Goal: Task Accomplishment & Management: Use online tool/utility

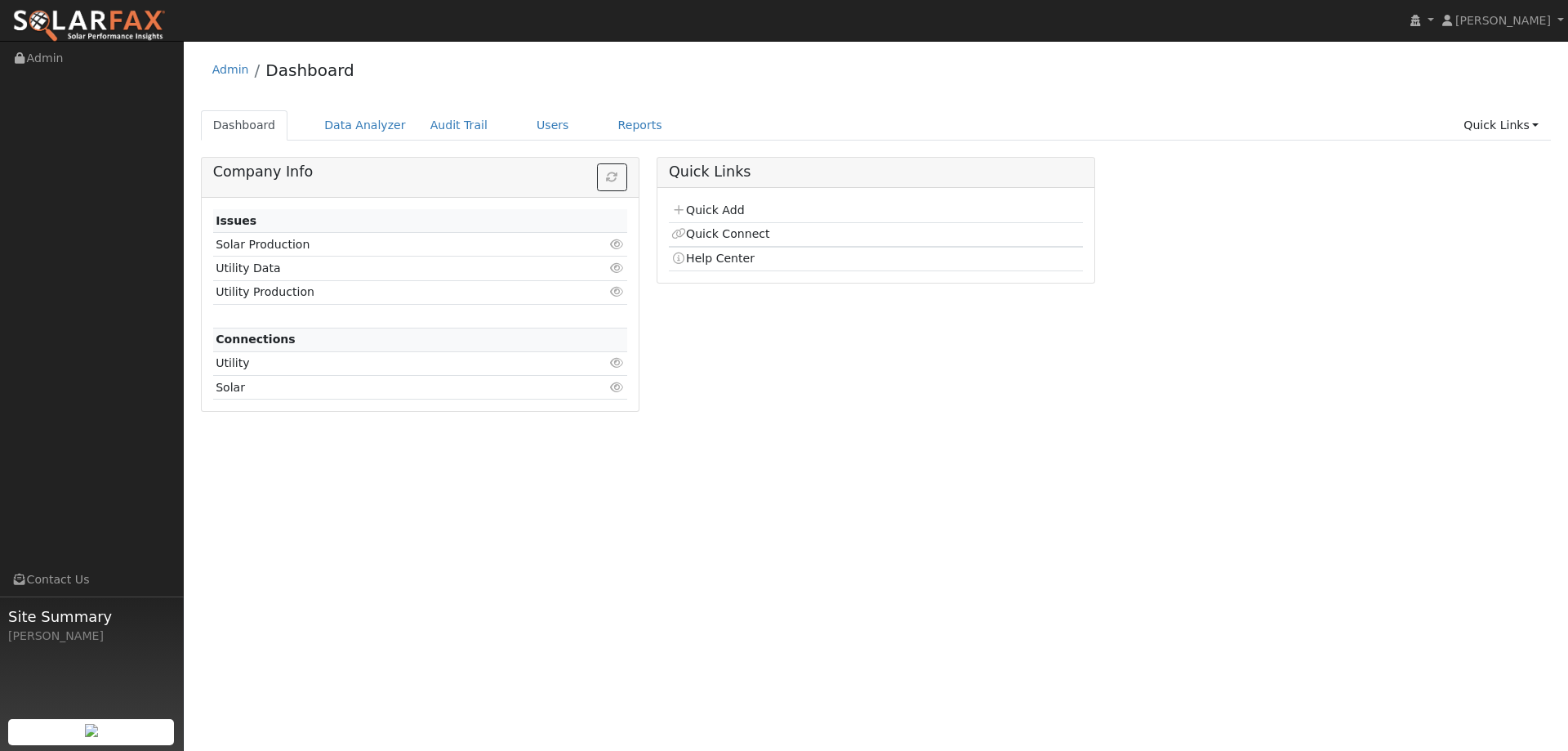
click at [537, 109] on div "Admin Dashboard Dashboard Data Analyzer Audit Trail Users Reports Quick Links Q…" at bounding box center [875, 237] width 1367 height 375
click at [537, 133] on link "Users" at bounding box center [553, 125] width 58 height 30
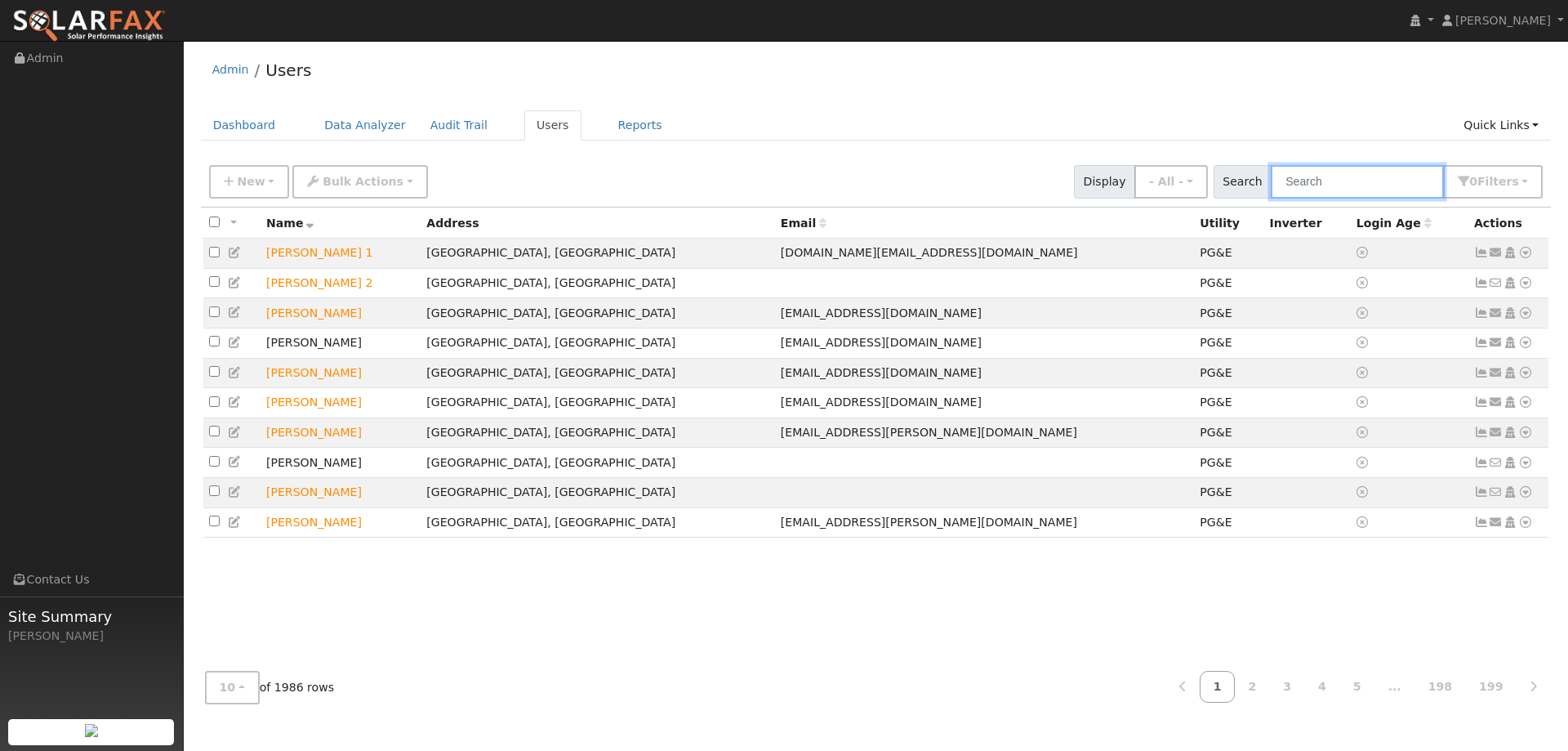
click at [1325, 178] on input "text" at bounding box center [1357, 182] width 173 height 34
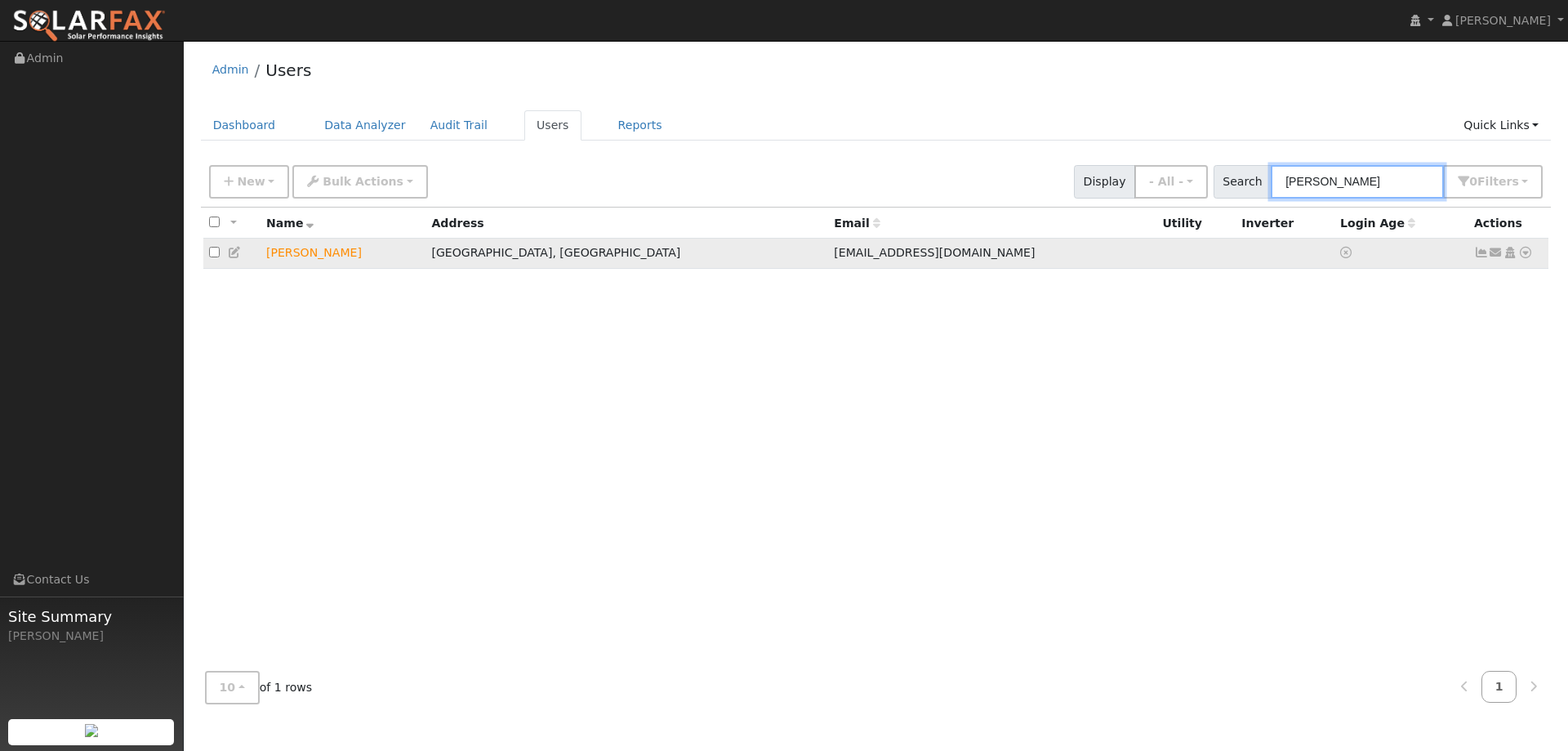
type input "Billy Huan"
click at [1524, 251] on icon at bounding box center [1525, 253] width 15 height 12
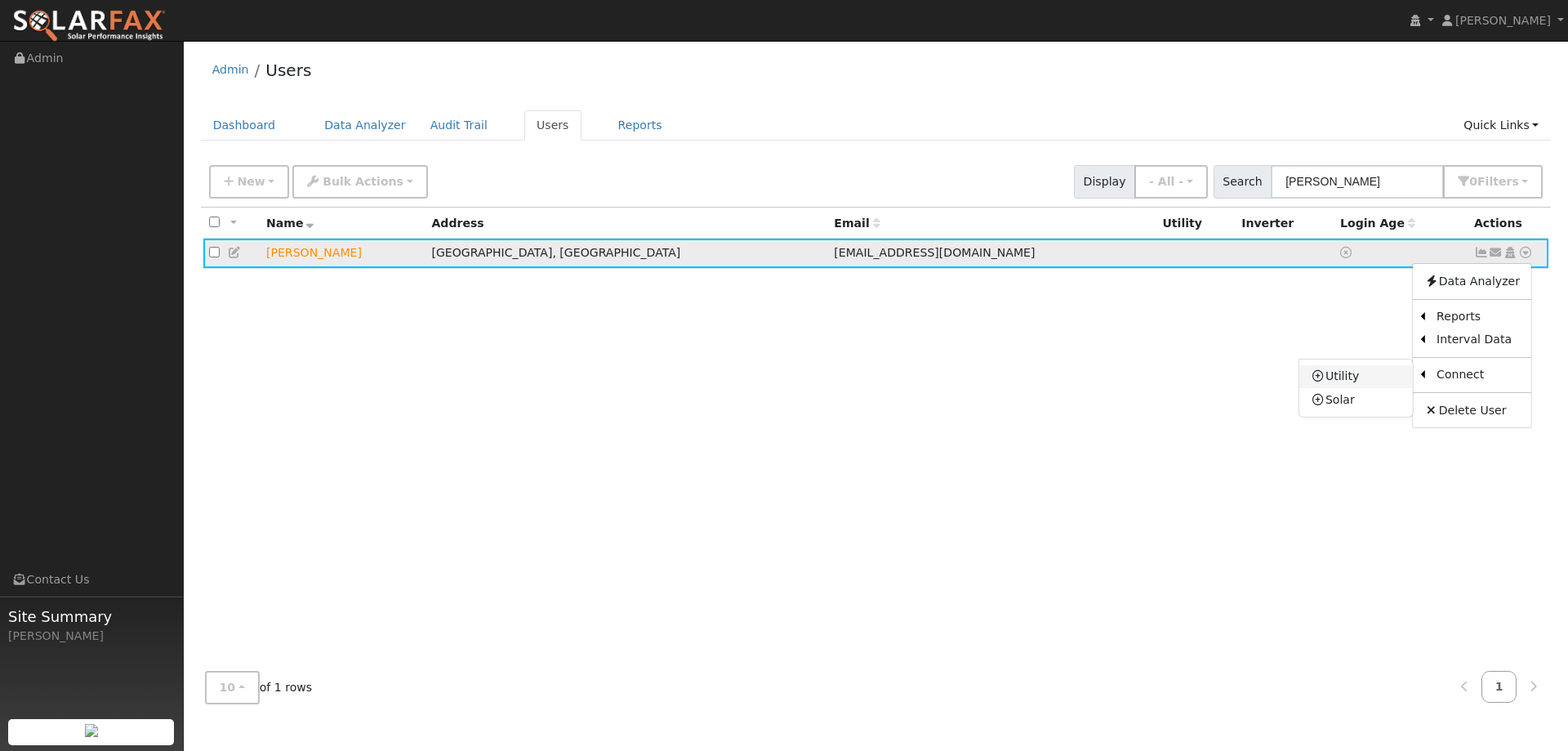
click at [1394, 376] on link "Utility" at bounding box center [1356, 377] width 113 height 23
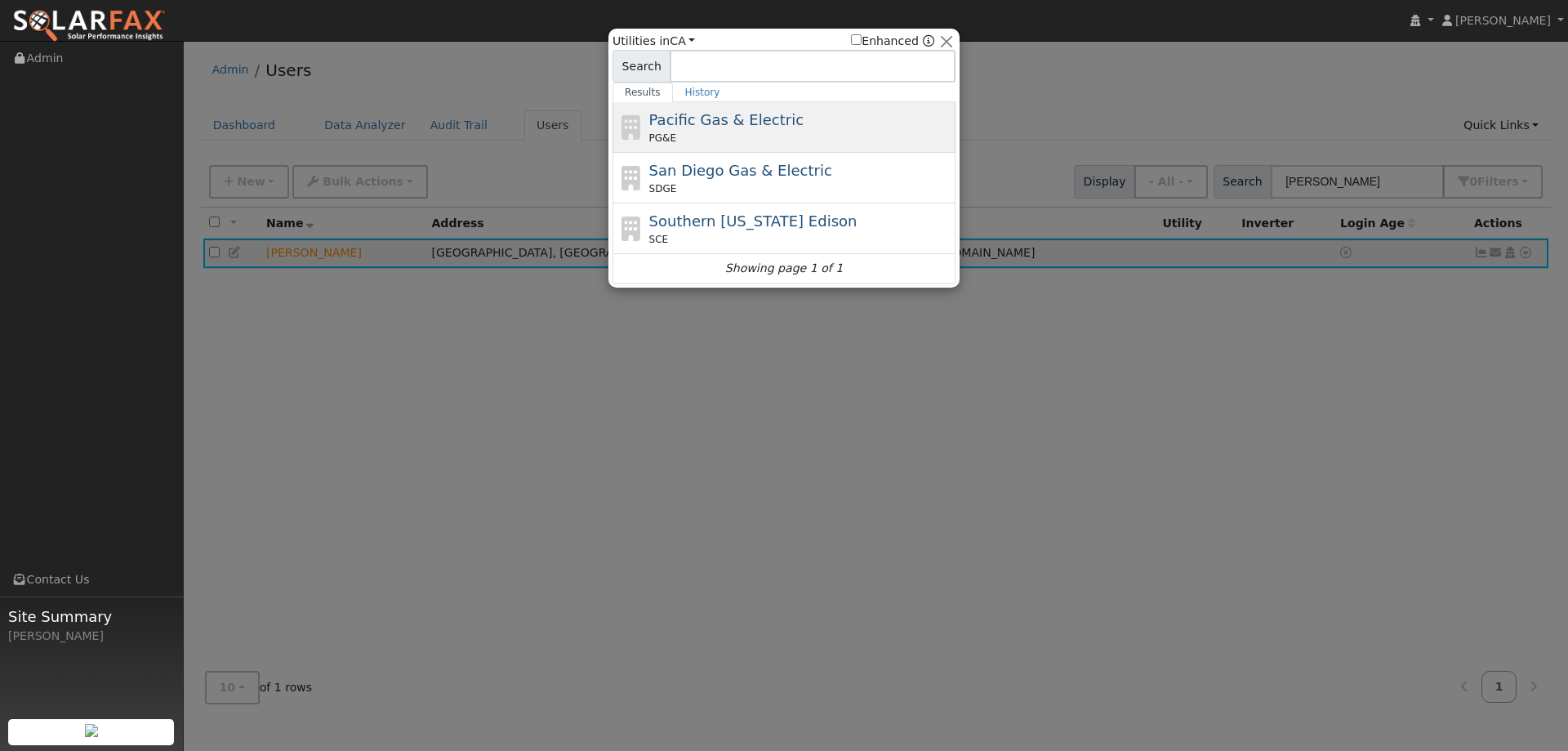
click at [670, 128] on span "Pacific Gas & Electric" at bounding box center [727, 119] width 155 height 17
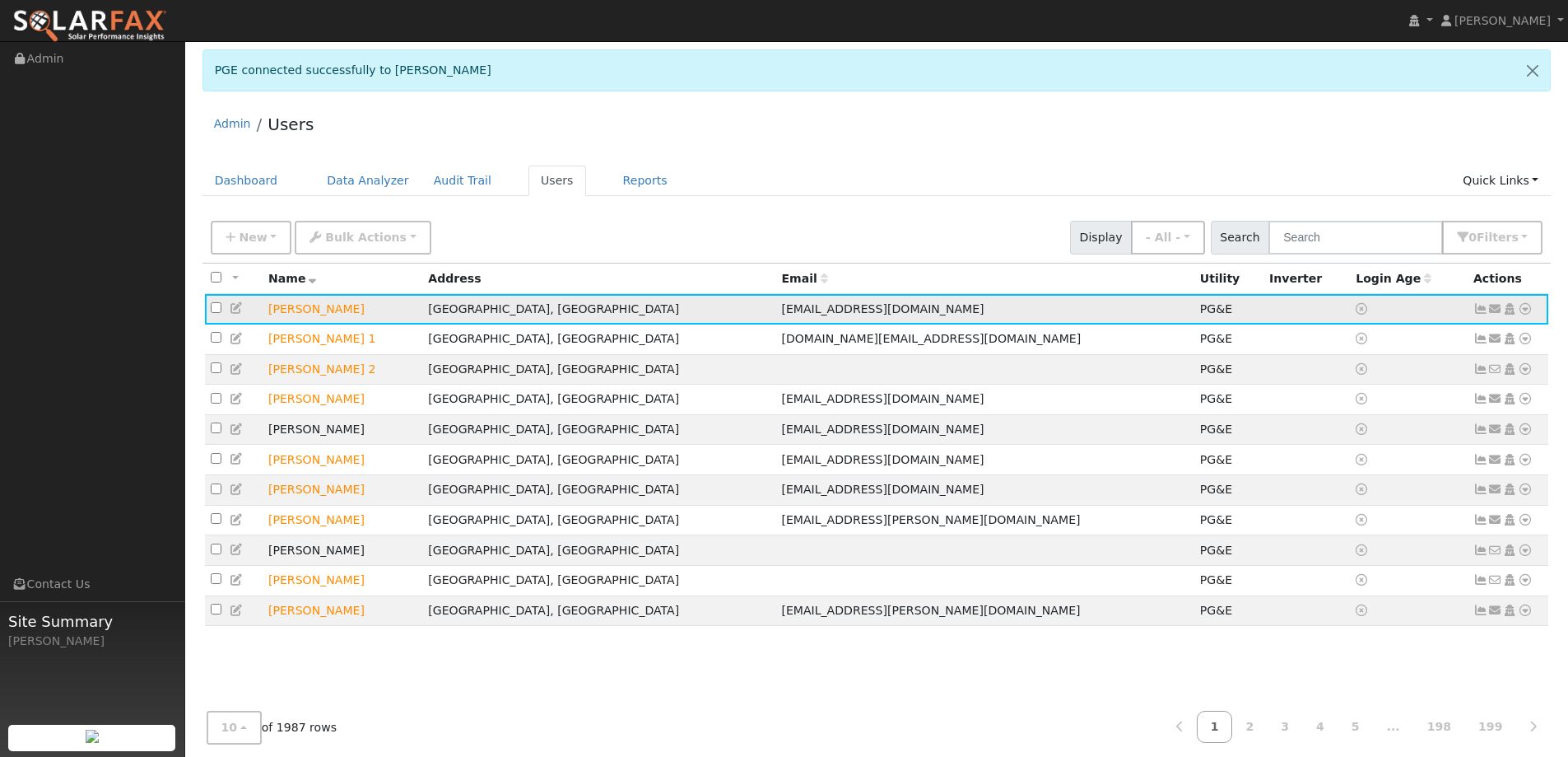
click at [1520, 311] on icon at bounding box center [1525, 308] width 15 height 12
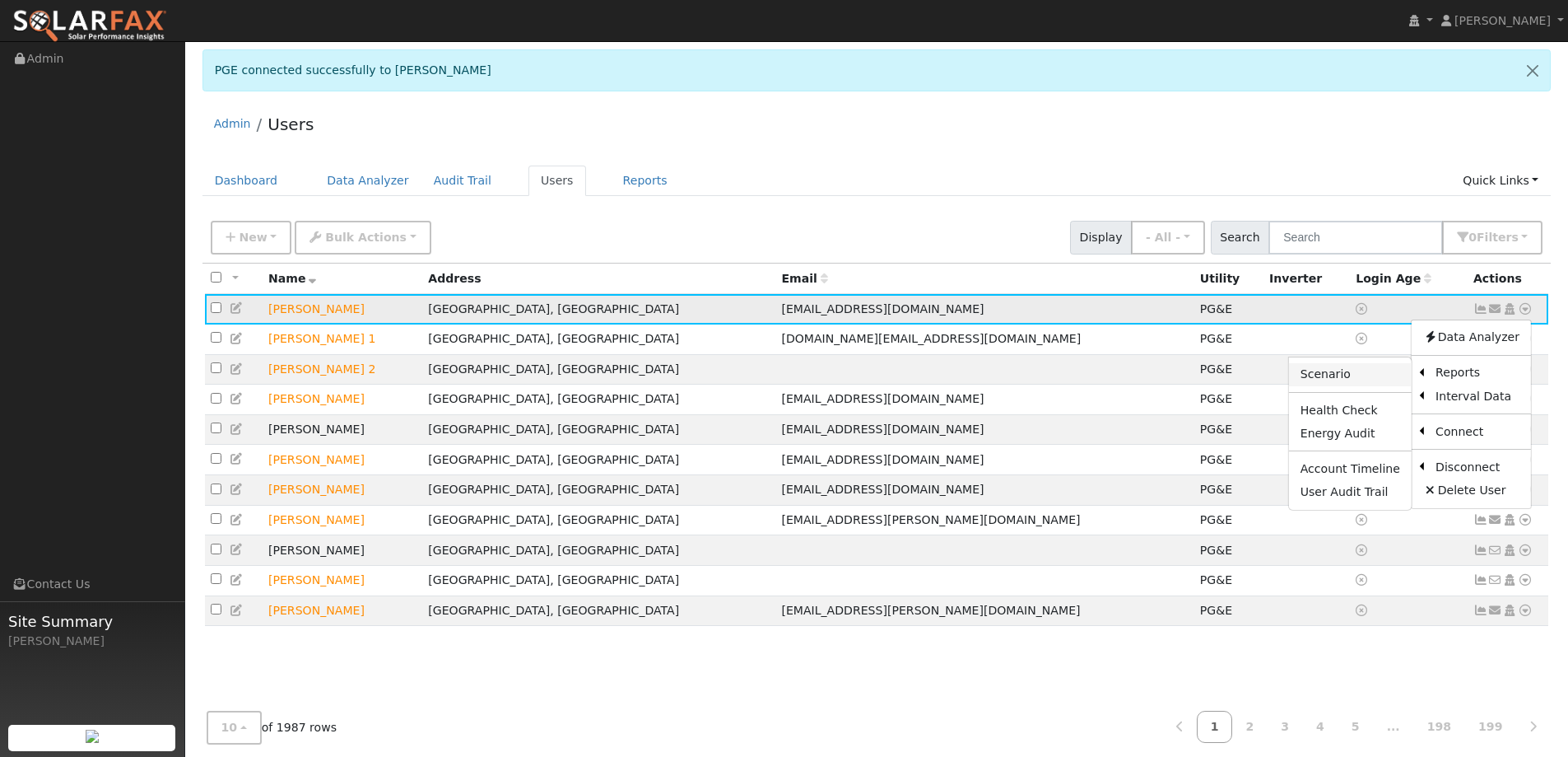
click at [1365, 383] on link "Scenario" at bounding box center [1350, 375] width 123 height 23
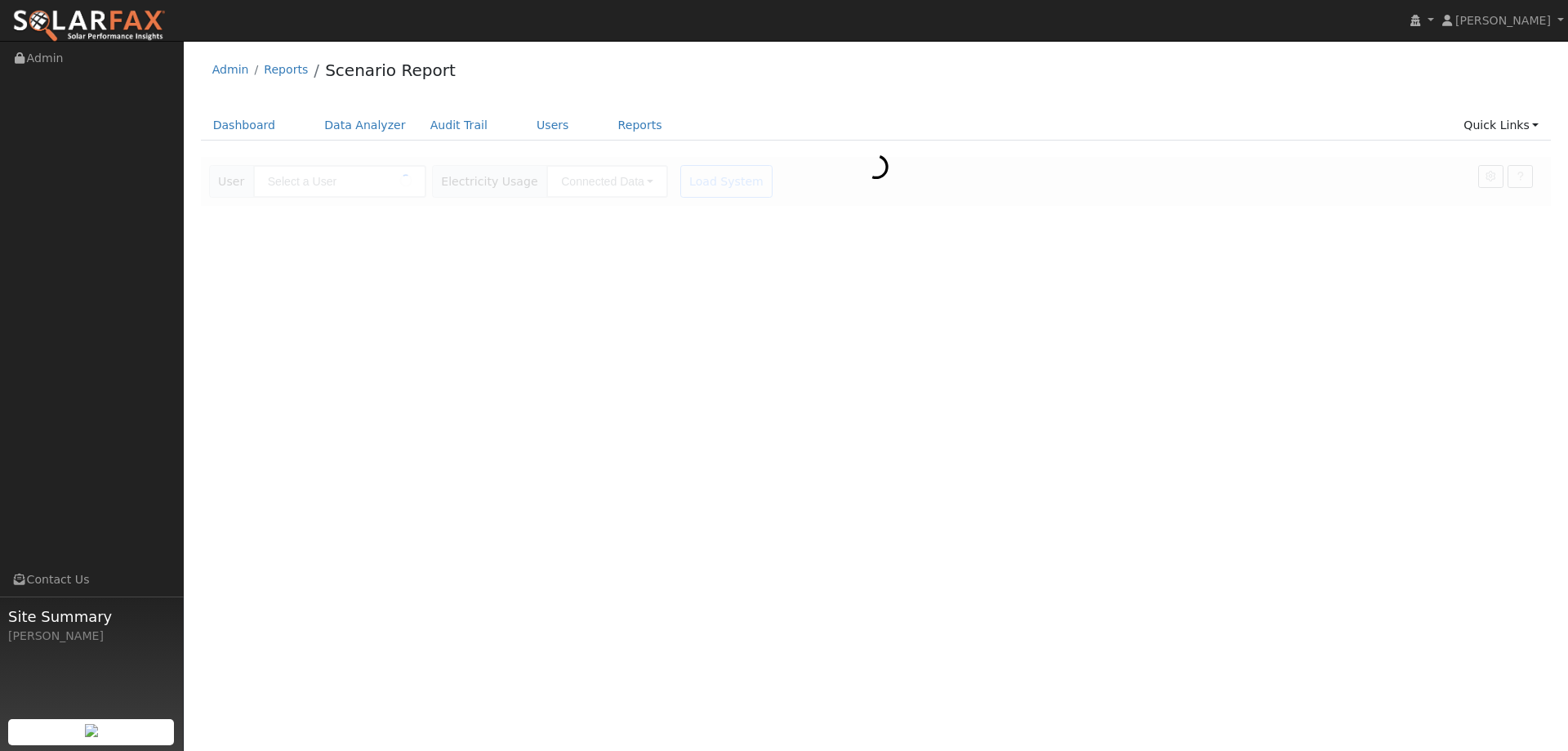
type input "[PERSON_NAME]"
type input "Pacific Gas & Electric"
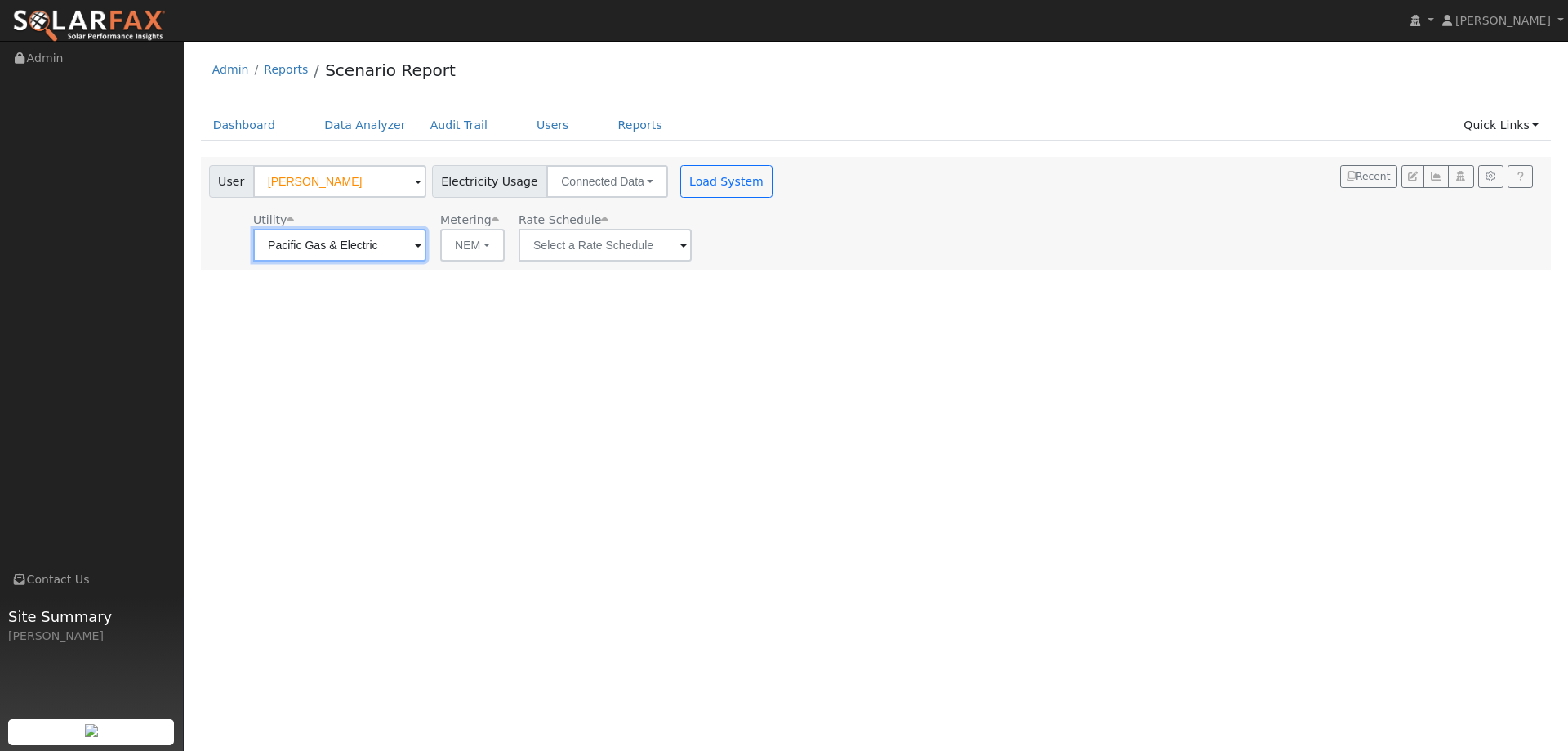
click at [324, 248] on input "Pacific Gas & Electric" at bounding box center [340, 245] width 173 height 33
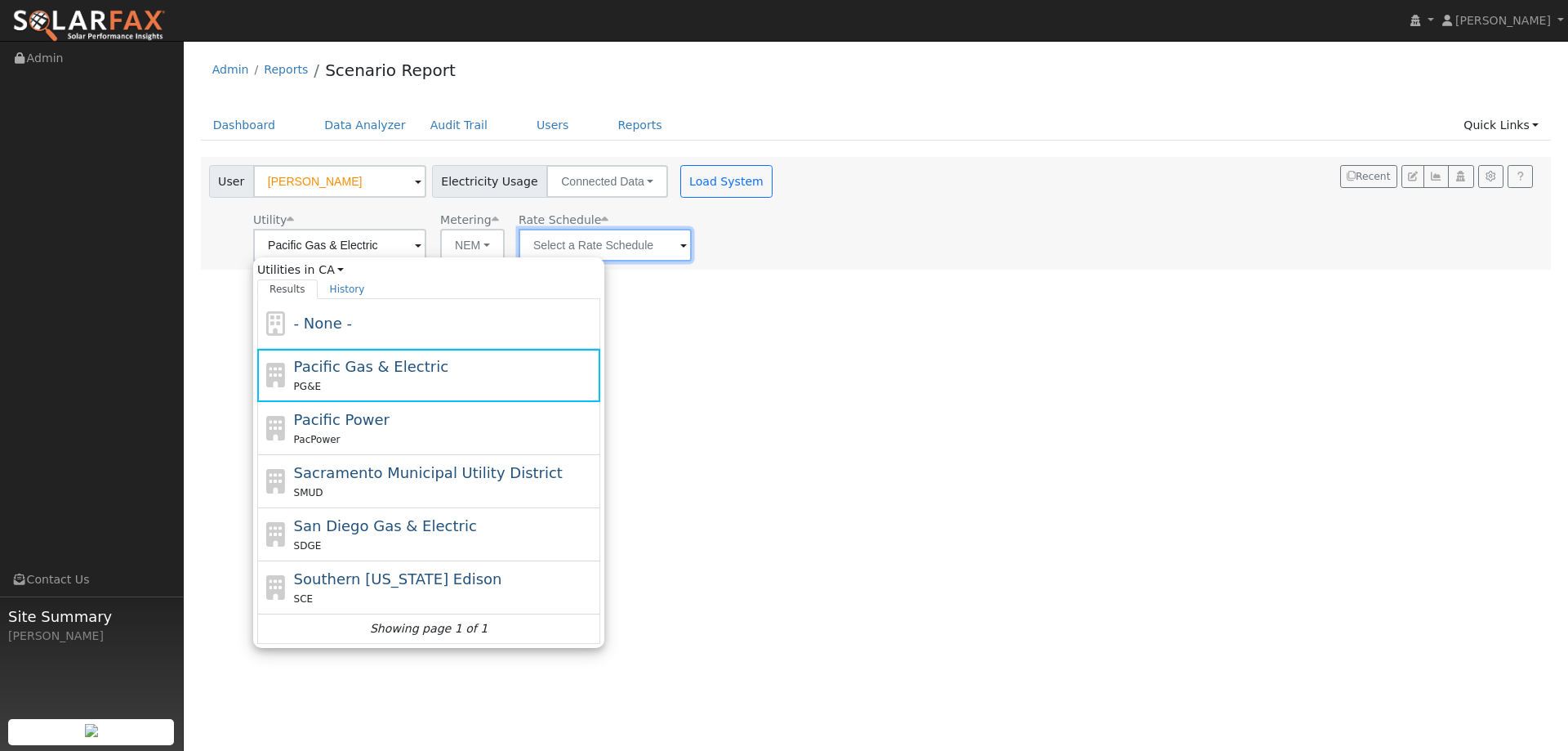
click at [618, 234] on input "text" at bounding box center [605, 245] width 173 height 33
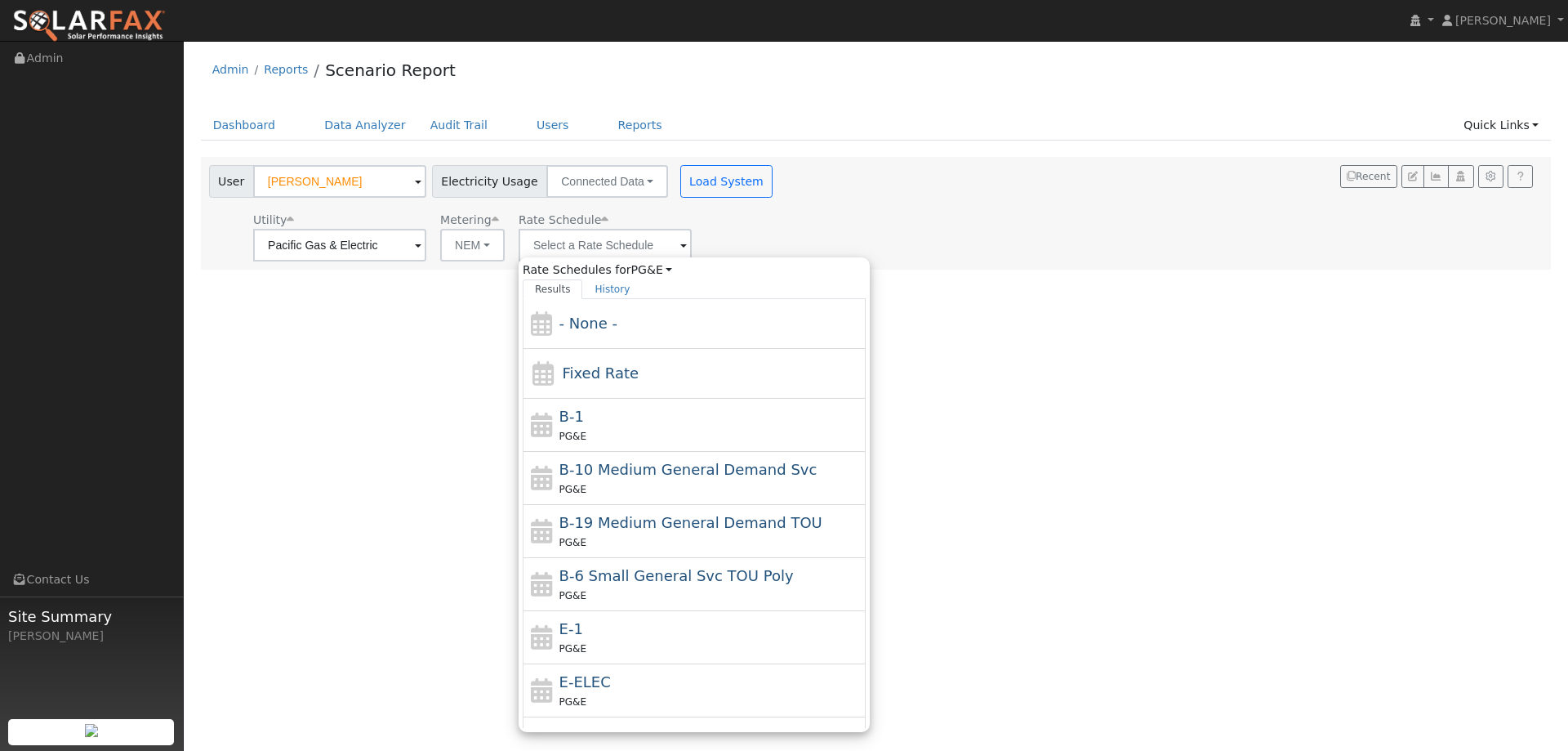
drag, startPoint x: 603, startPoint y: 621, endPoint x: 620, endPoint y: 484, distance: 138.1
click at [603, 620] on div "E-1 PG&E" at bounding box center [710, 637] width 303 height 39
type input "E-1"
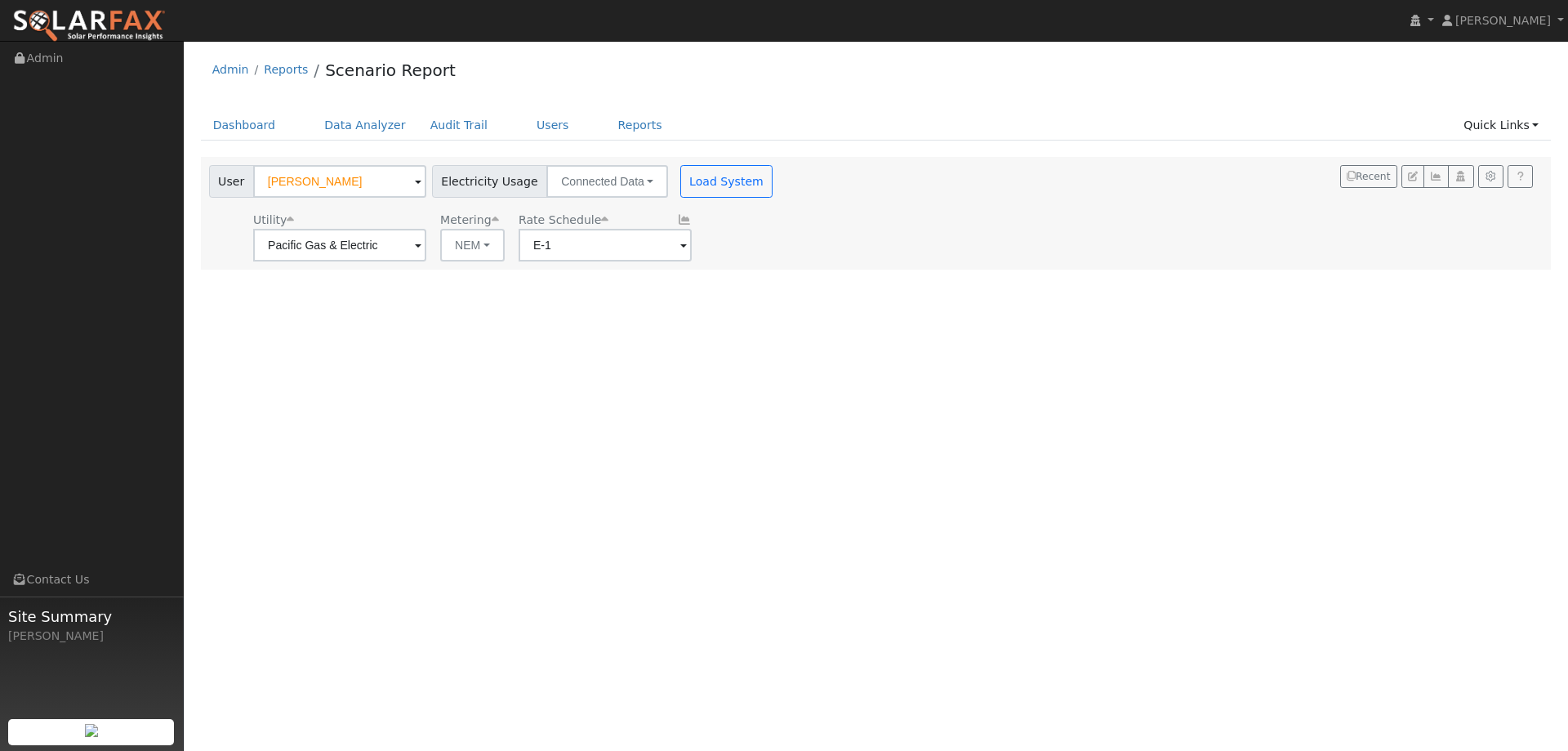
click at [702, 160] on div "User Billy Huang Account Default Account Default Account 3346 Knollridge Drive,…" at bounding box center [493, 178] width 574 height 39
click at [704, 180] on button "Load System" at bounding box center [726, 182] width 93 height 33
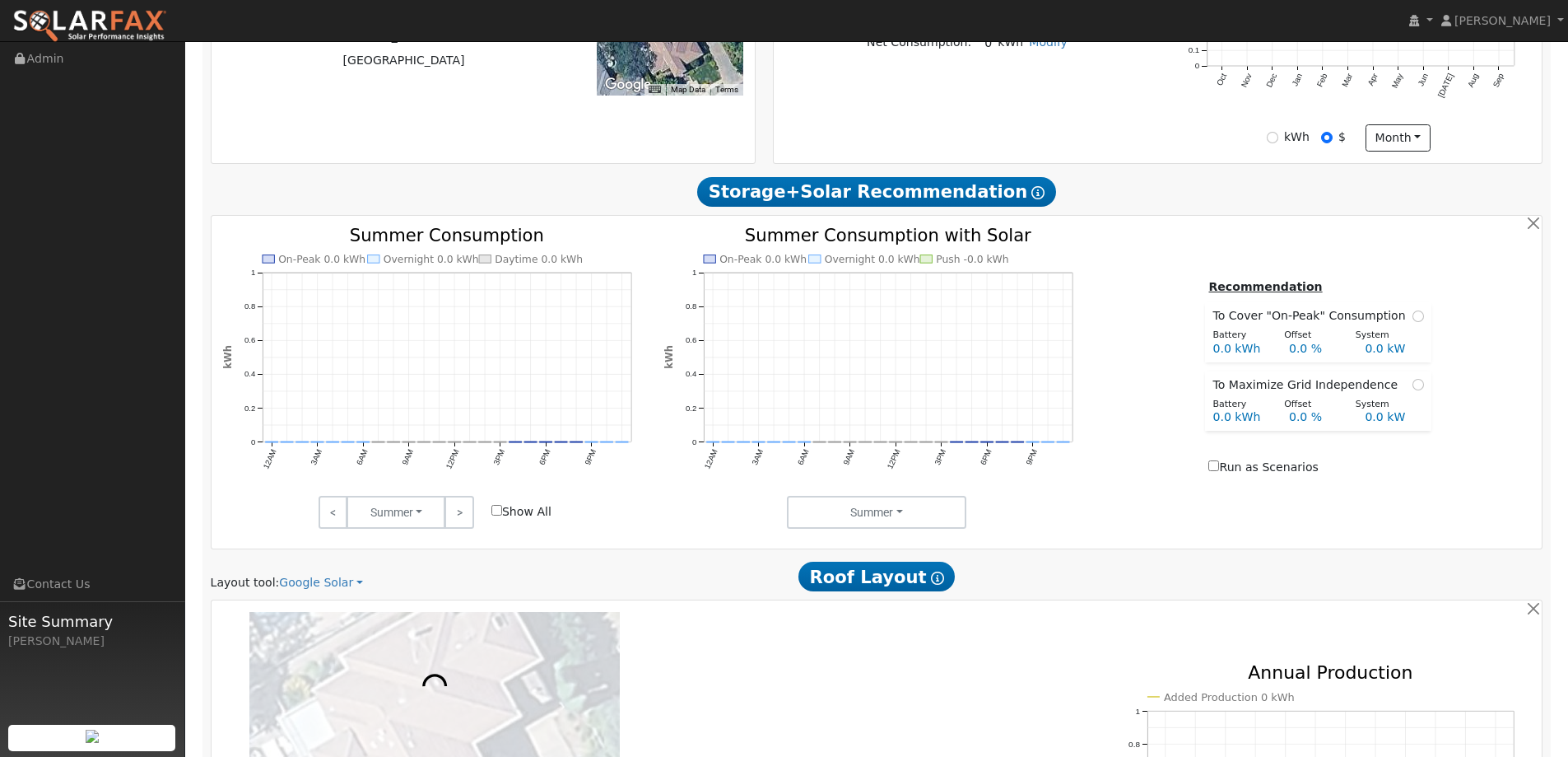
scroll to position [741, 0]
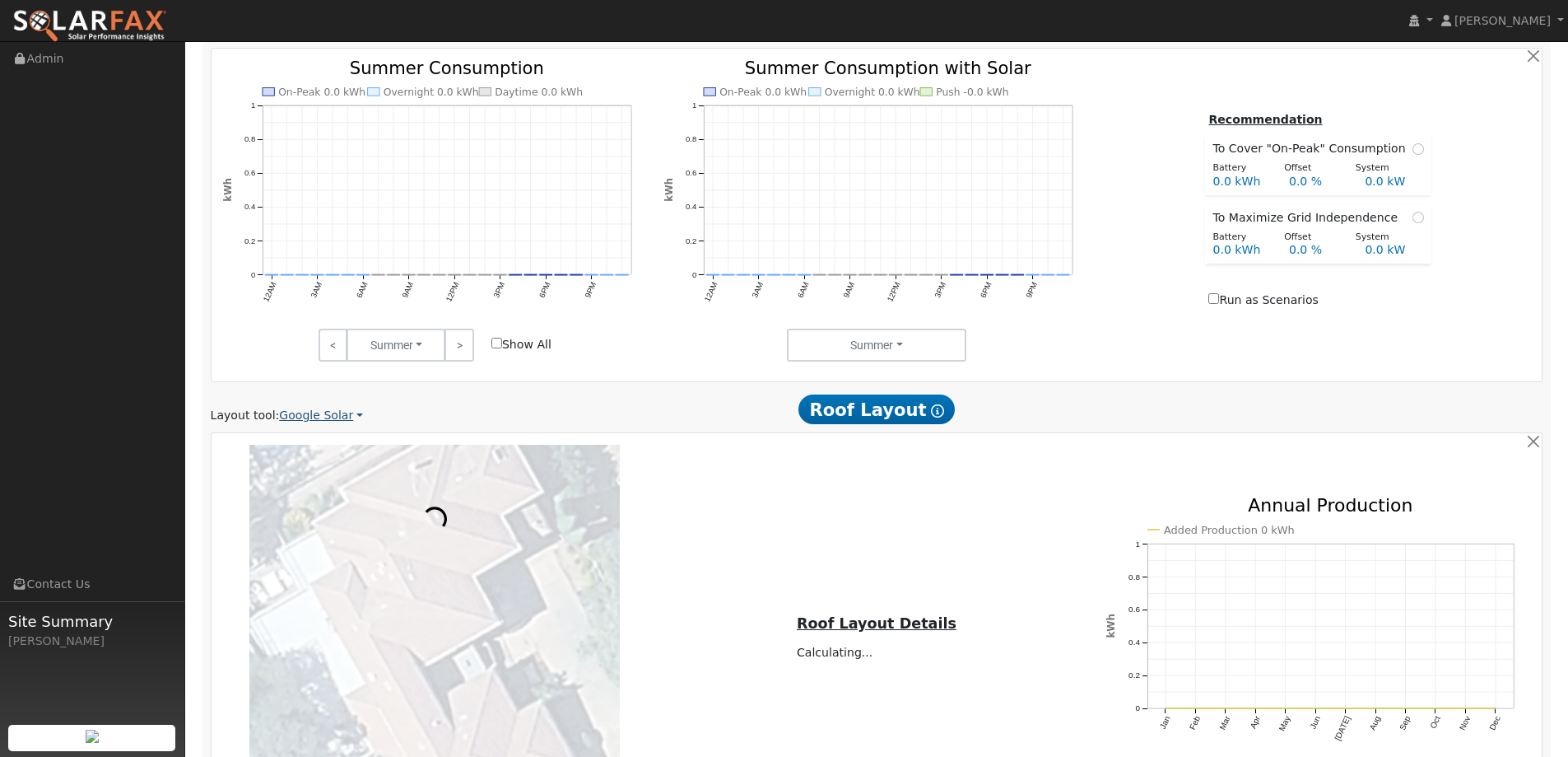
click at [328, 422] on link "Google Solar" at bounding box center [321, 415] width 84 height 17
click at [325, 485] on link "Aurora" at bounding box center [332, 492] width 114 height 23
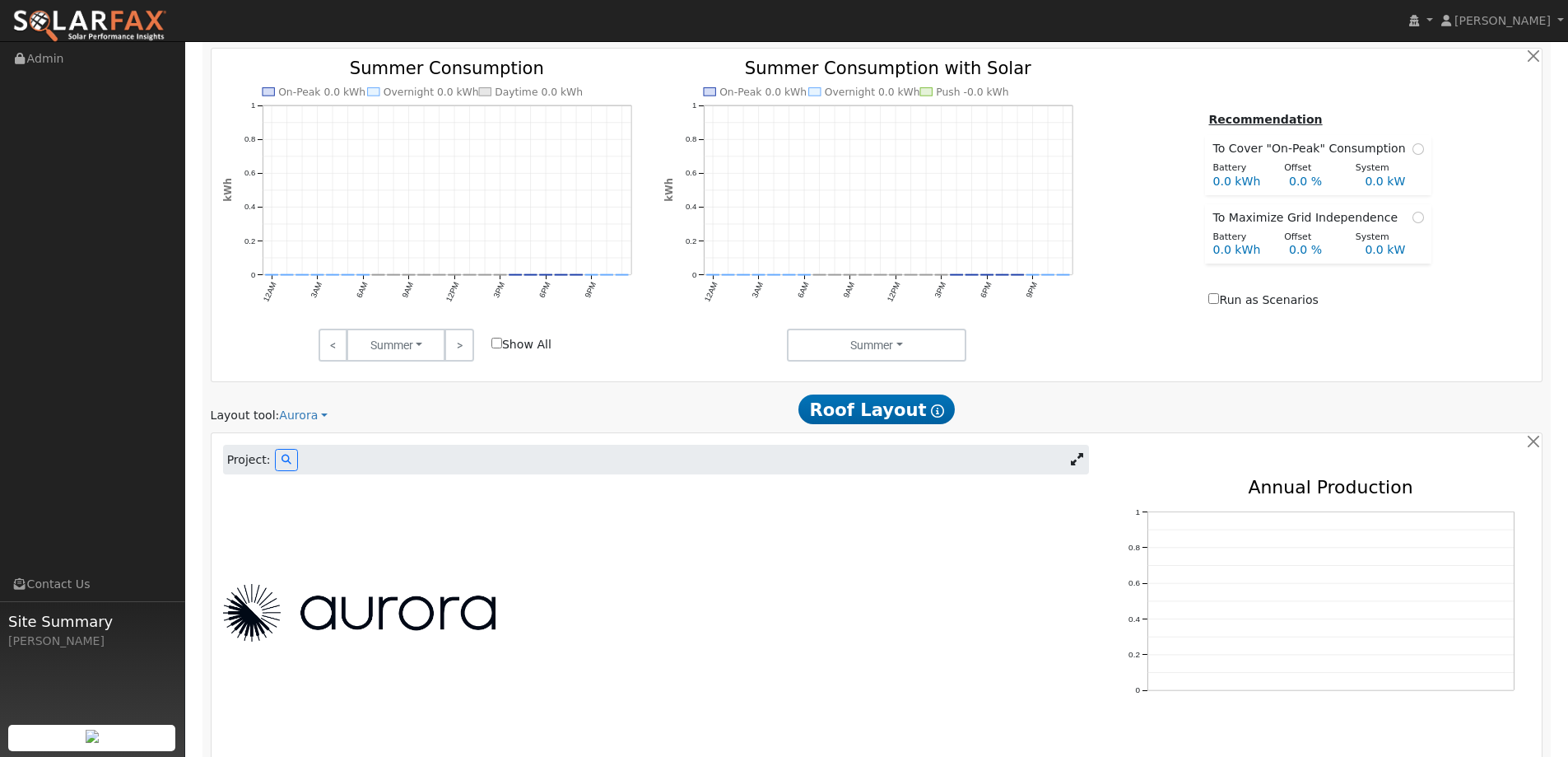
scroll to position [695, 0]
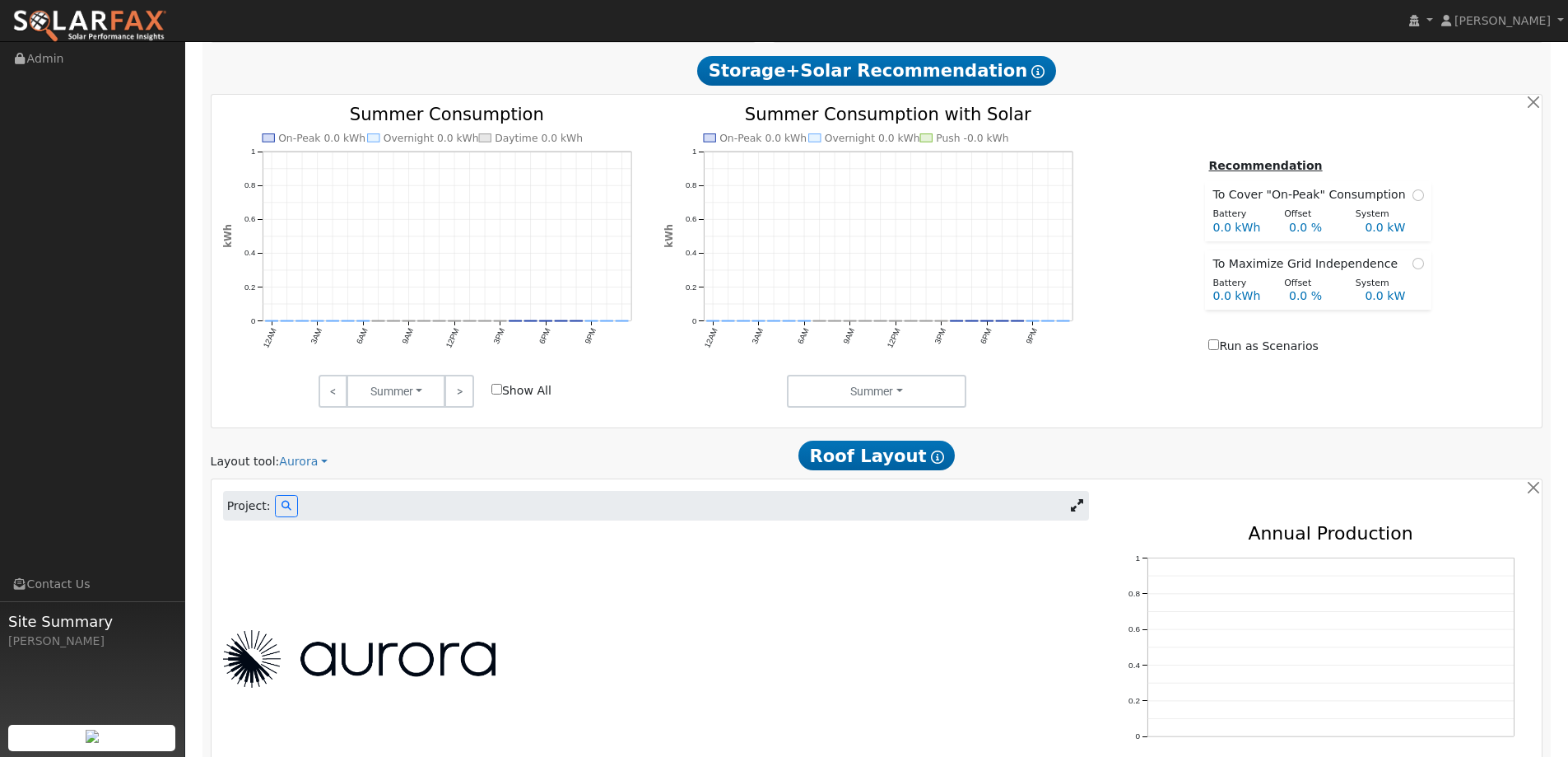
click at [259, 505] on span "Project:" at bounding box center [249, 506] width 44 height 17
click at [275, 512] on button at bounding box center [287, 506] width 23 height 22
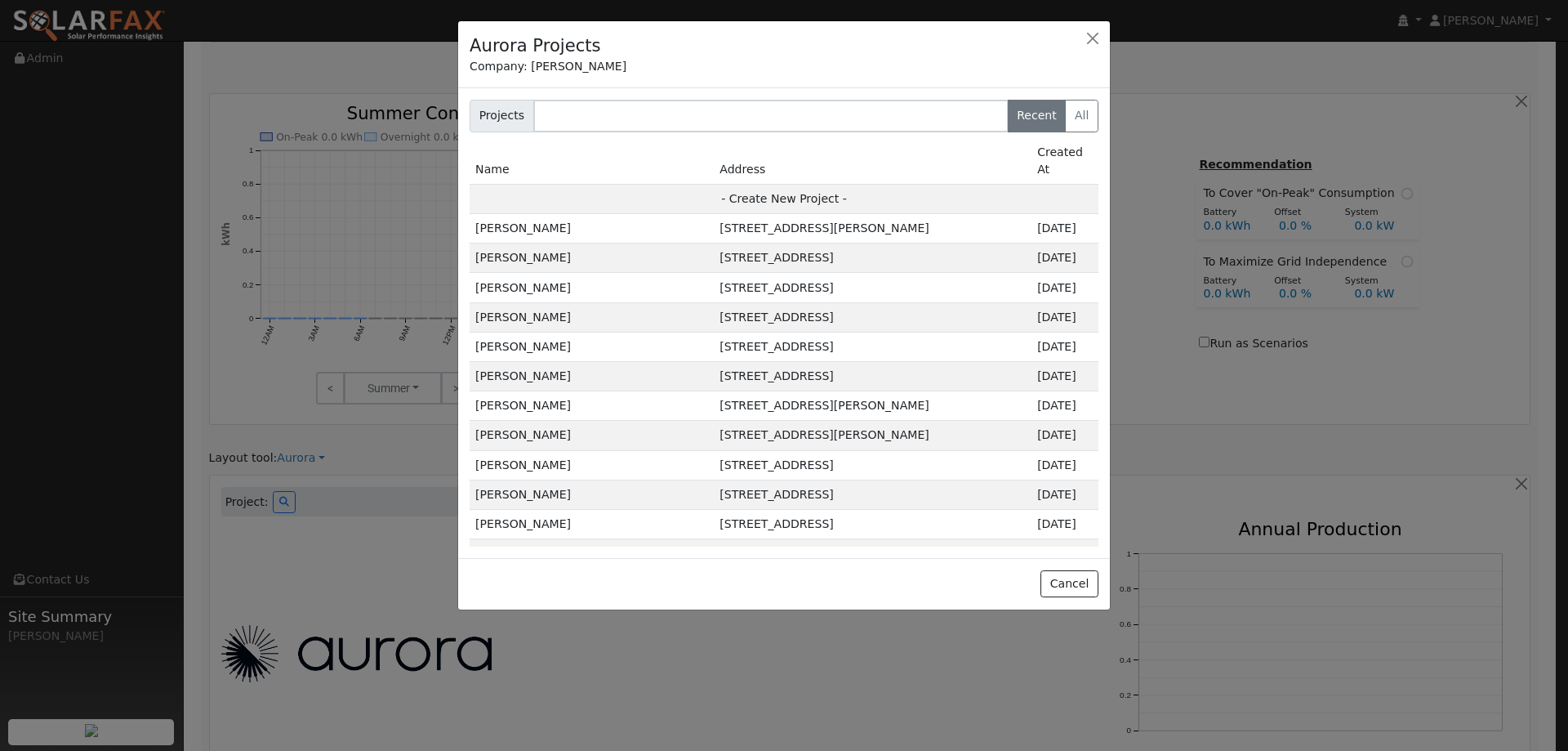
click at [791, 183] on td "- Create New Project -" at bounding box center [784, 198] width 629 height 30
type input "[PERSON_NAME]"
type input "3346 Knollridge Drive"
type input "El Dorado Hills"
type input "CA"
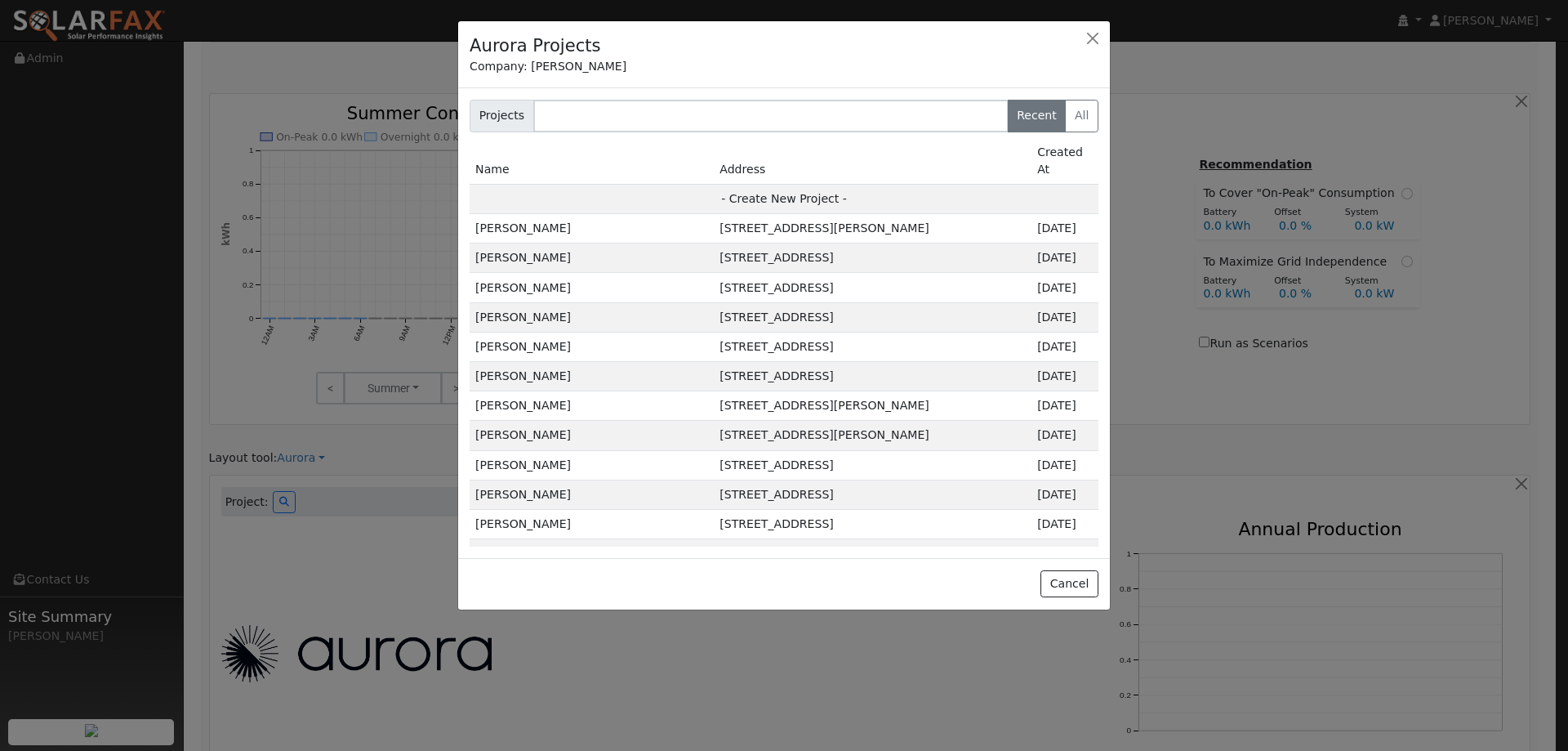
type input "95762"
type input "Design"
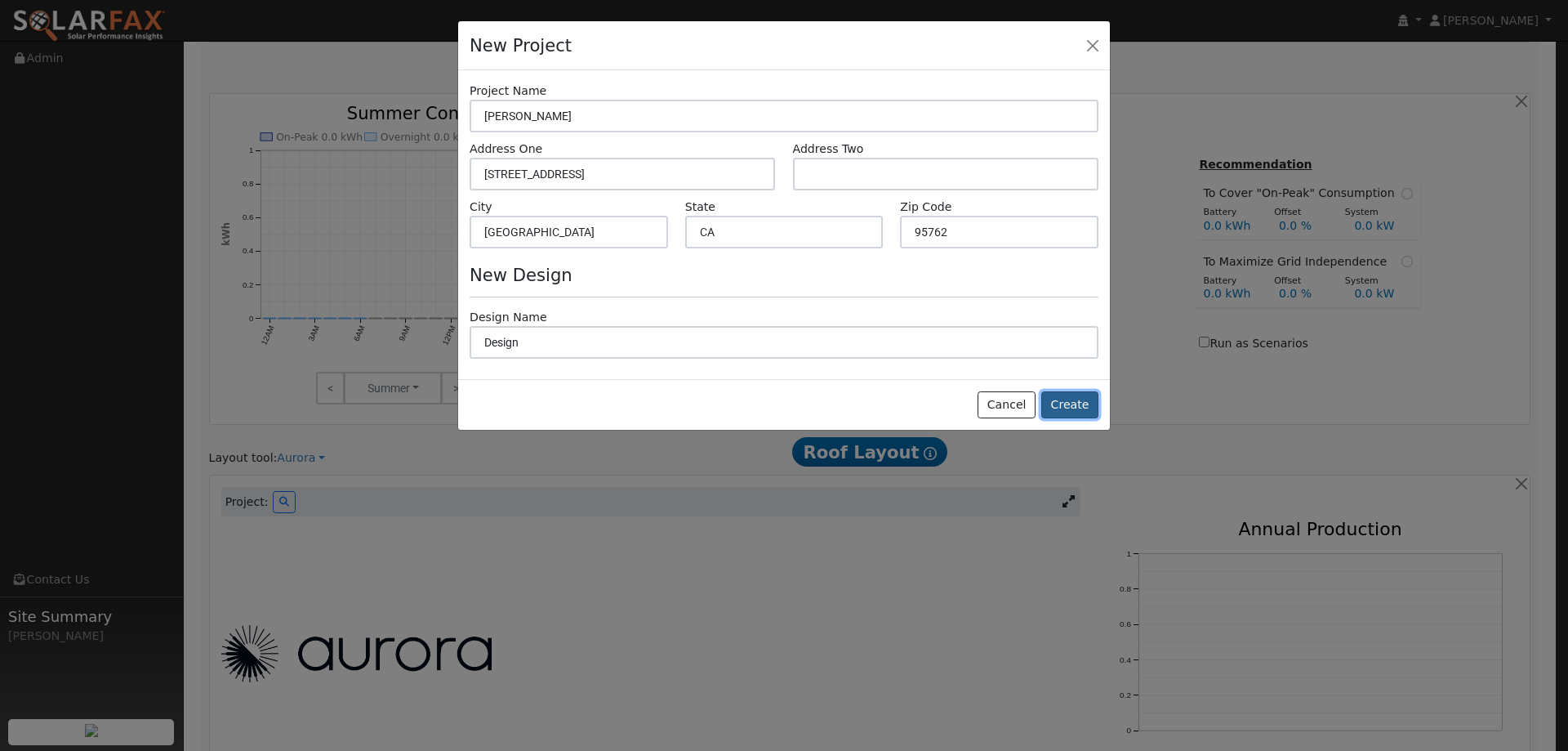
click at [1070, 406] on button "Create" at bounding box center [1070, 406] width 58 height 28
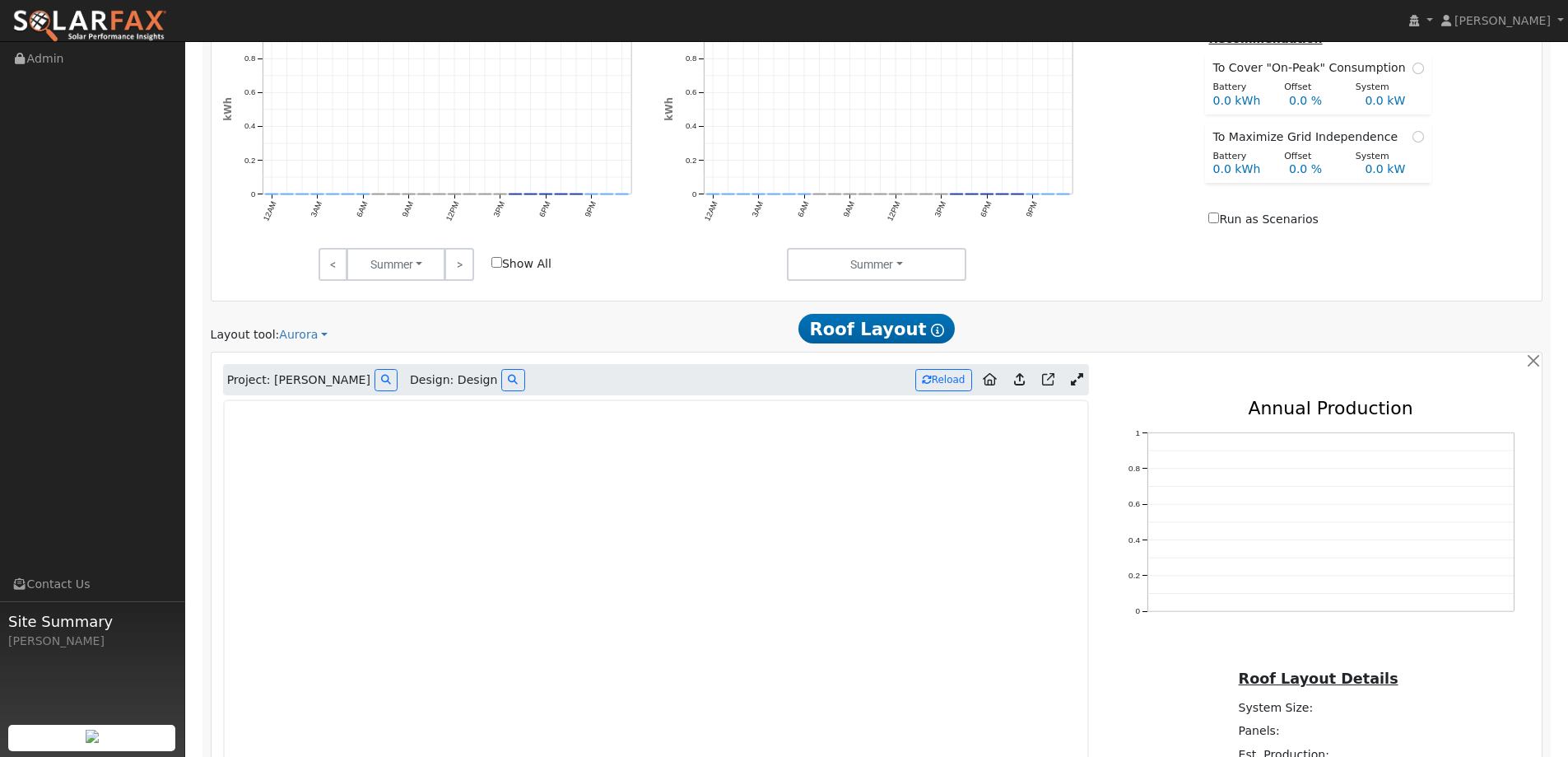
scroll to position [942, 0]
